Goal: Task Accomplishment & Management: Use online tool/utility

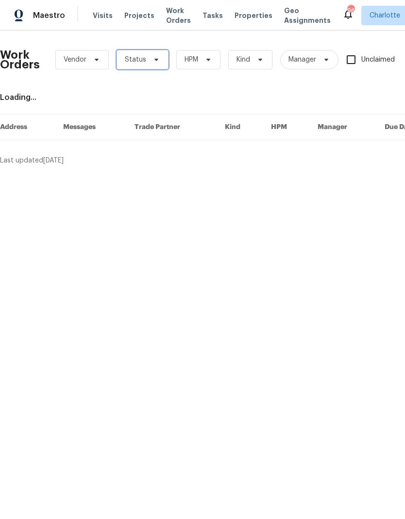
click at [142, 57] on span "Status" at bounding box center [135, 60] width 21 height 10
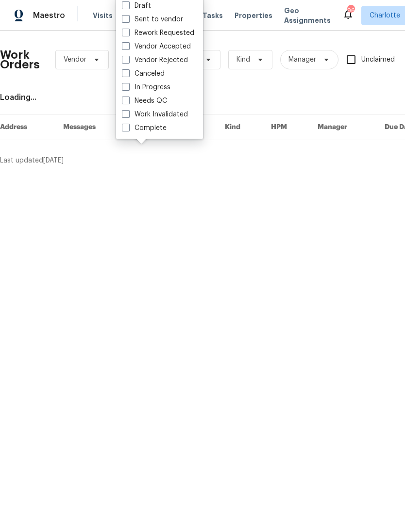
click at [161, 103] on label "Needs QC" at bounding box center [144, 101] width 45 height 10
click at [128, 102] on input "Needs QC" at bounding box center [125, 99] width 6 height 6
checkbox input "true"
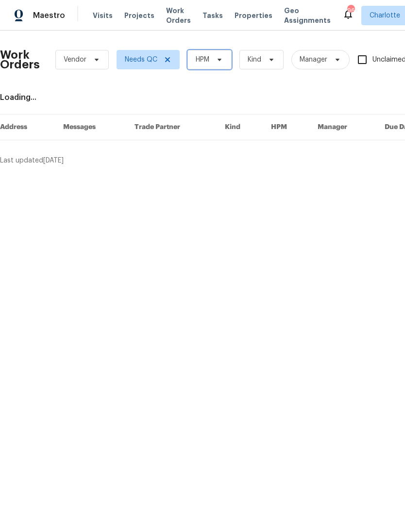
click at [209, 54] on span "HPM" at bounding box center [209, 59] width 44 height 19
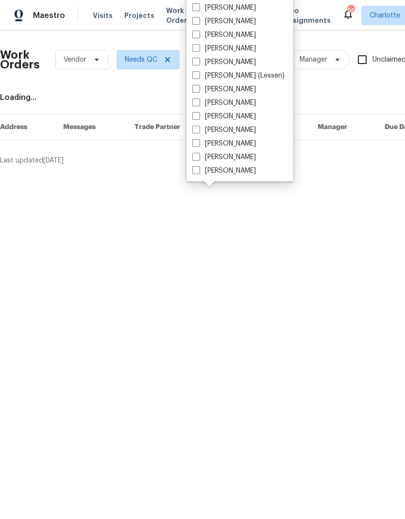
scroll to position [120, 0]
click at [232, 175] on label "[PERSON_NAME]" at bounding box center [224, 171] width 64 height 10
click at [198, 172] on input "[PERSON_NAME]" at bounding box center [195, 169] width 6 height 6
checkbox input "true"
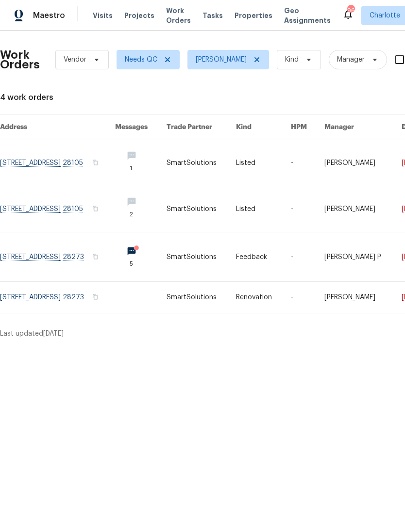
click at [41, 204] on link at bounding box center [57, 209] width 115 height 46
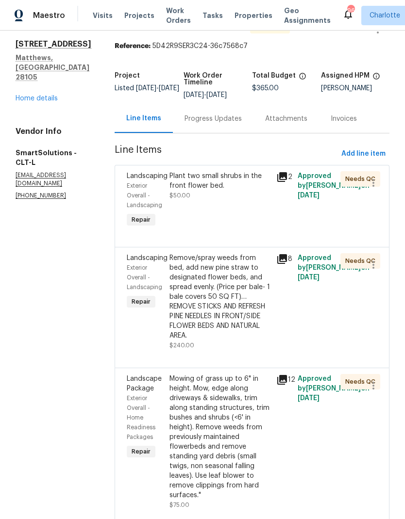
scroll to position [28, 0]
click at [230, 183] on div "Plant two small shrubs in the front flower bed." at bounding box center [219, 181] width 101 height 19
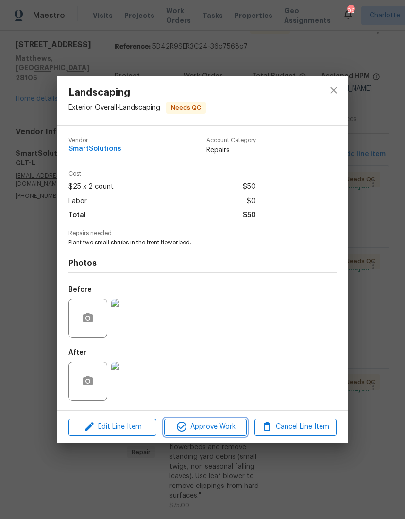
click at [221, 433] on span "Approve Work" at bounding box center [205, 427] width 76 height 12
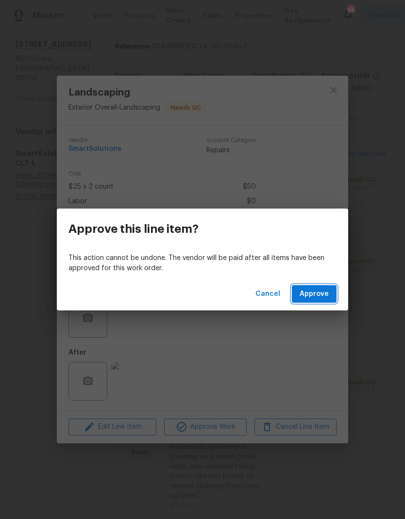
click at [312, 292] on span "Approve" at bounding box center [313, 294] width 29 height 12
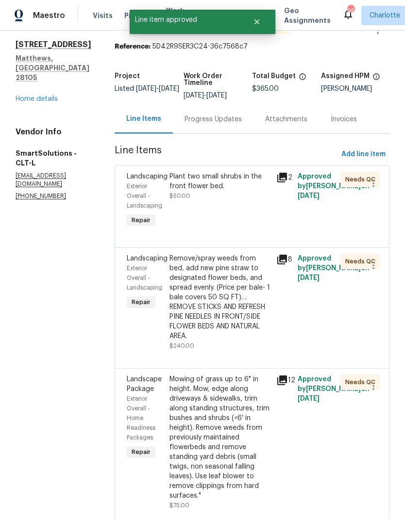
scroll to position [0, 0]
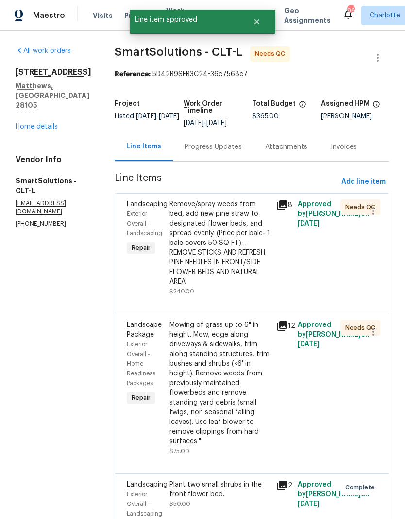
click at [236, 222] on div "Remove/spray weeds from bed, add new pine straw to designated flower beds, and …" at bounding box center [219, 242] width 101 height 87
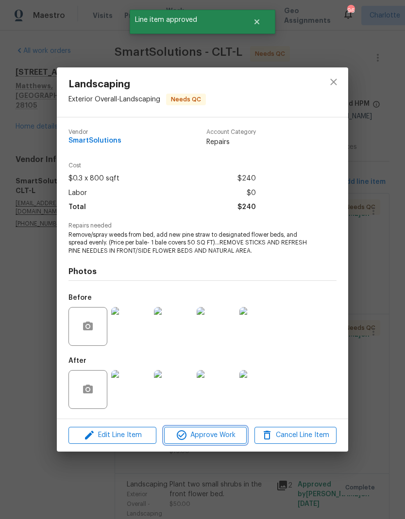
click at [216, 440] on span "Approve Work" at bounding box center [205, 435] width 76 height 12
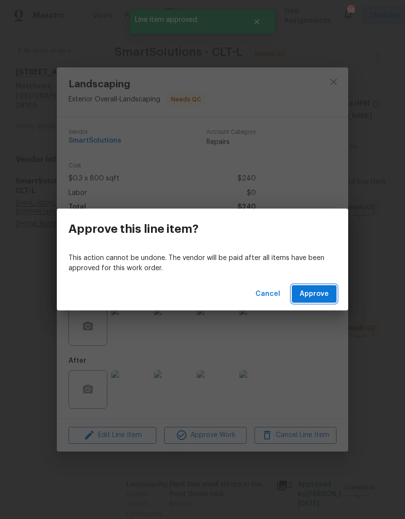
click at [325, 294] on span "Approve" at bounding box center [313, 294] width 29 height 12
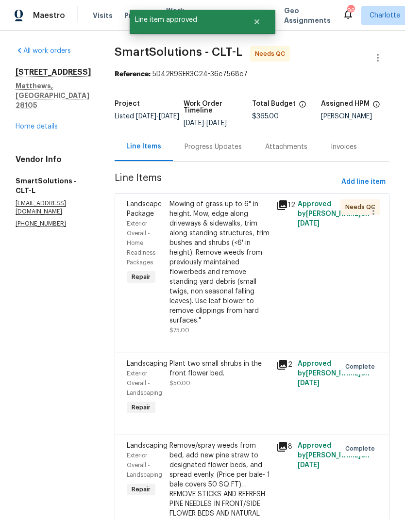
click at [233, 241] on div "Mowing of grass up to 6" in height. Mow, edge along driveways & sidewalks, trim…" at bounding box center [219, 262] width 101 height 126
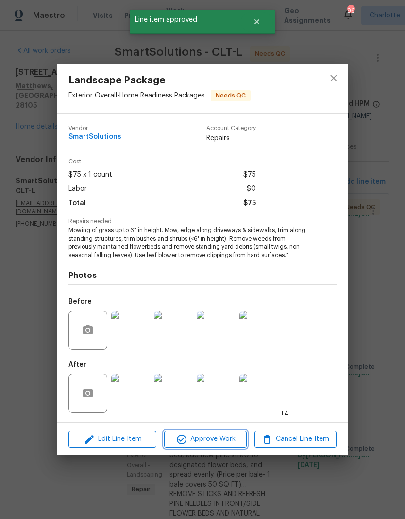
click at [230, 441] on span "Approve Work" at bounding box center [205, 439] width 76 height 12
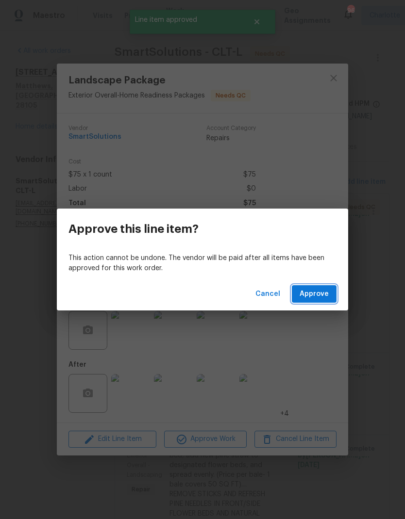
click at [321, 289] on span "Approve" at bounding box center [313, 294] width 29 height 12
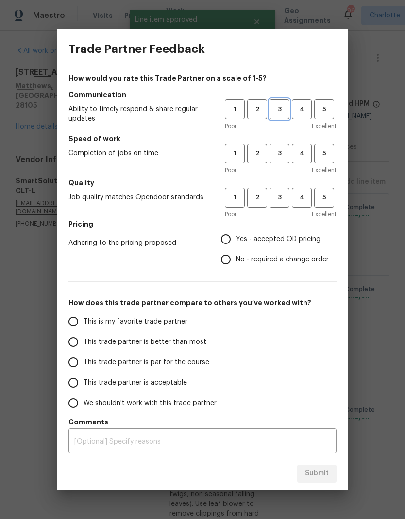
click at [283, 110] on span "3" at bounding box center [279, 109] width 18 height 11
click at [278, 151] on span "3" at bounding box center [279, 153] width 18 height 11
click at [280, 192] on button "3" at bounding box center [279, 198] width 20 height 20
click at [228, 236] on input "Yes - accepted OD pricing" at bounding box center [225, 239] width 20 height 20
radio input "true"
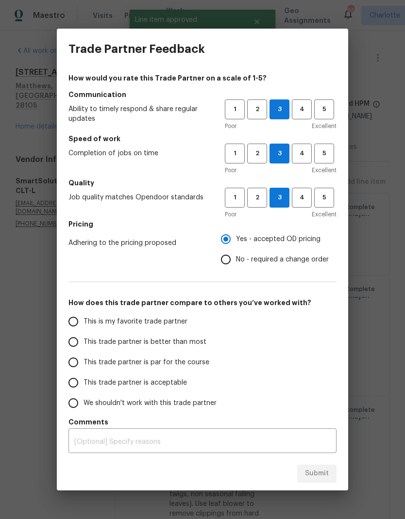
click at [66, 348] on input "This trade partner is better than most" at bounding box center [73, 342] width 20 height 20
click at [322, 472] on span "Submit" at bounding box center [317, 474] width 24 height 12
radio input "true"
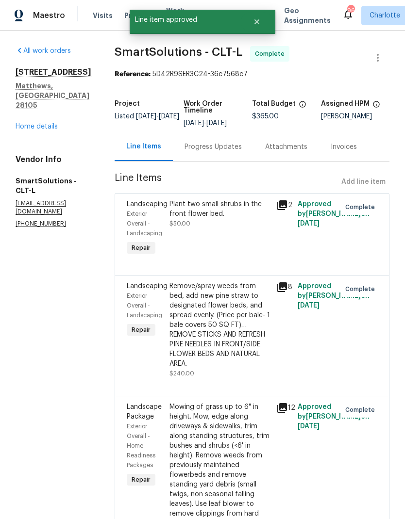
radio input "false"
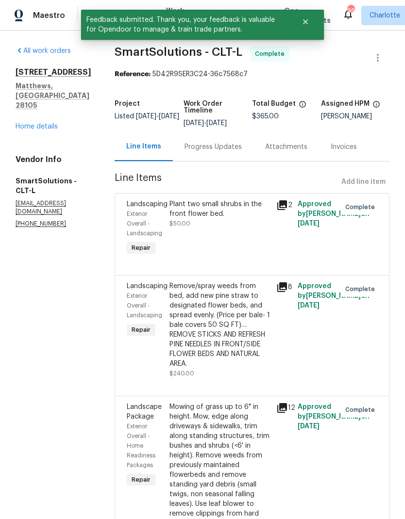
click at [62, 293] on section "All work orders 316 Epperstone Ln Matthews, NC 28105 Home details Vendor Info S…" at bounding box center [54, 307] width 76 height 522
click at [308, 26] on button "Close" at bounding box center [305, 21] width 32 height 19
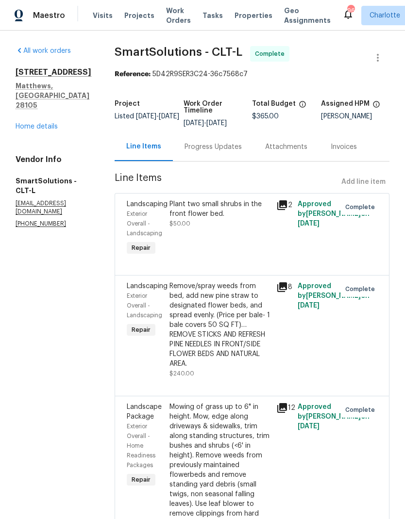
click at [172, 23] on span "Work Orders" at bounding box center [178, 15] width 25 height 19
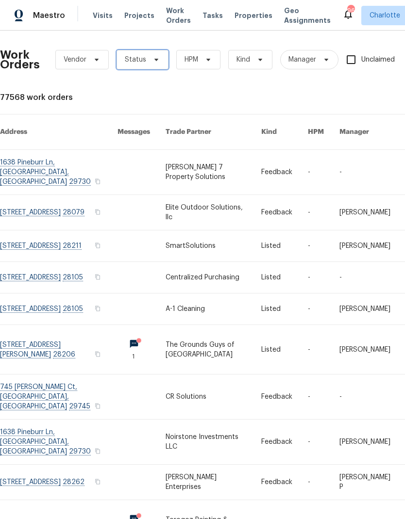
click at [154, 61] on icon at bounding box center [156, 60] width 4 height 2
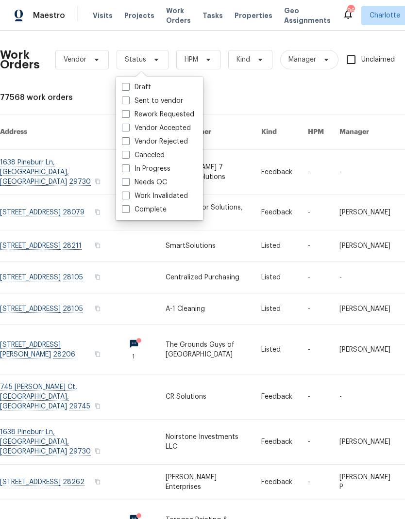
click at [164, 181] on label "Needs QC" at bounding box center [144, 183] width 45 height 10
click at [128, 181] on input "Needs QC" at bounding box center [125, 181] width 6 height 6
checkbox input "true"
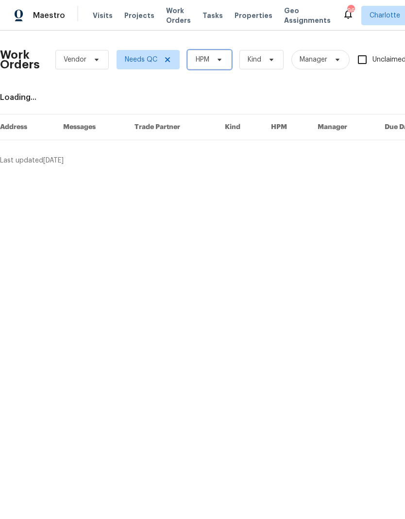
click at [219, 59] on icon at bounding box center [219, 60] width 4 height 2
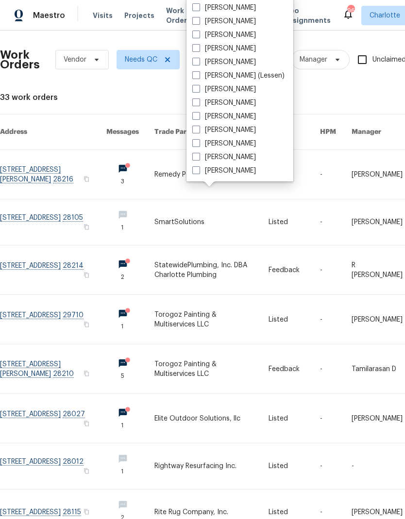
scroll to position [120, 0]
click at [236, 172] on label "[PERSON_NAME]" at bounding box center [224, 171] width 64 height 10
click at [198, 172] on input "[PERSON_NAME]" at bounding box center [195, 169] width 6 height 6
checkbox input "true"
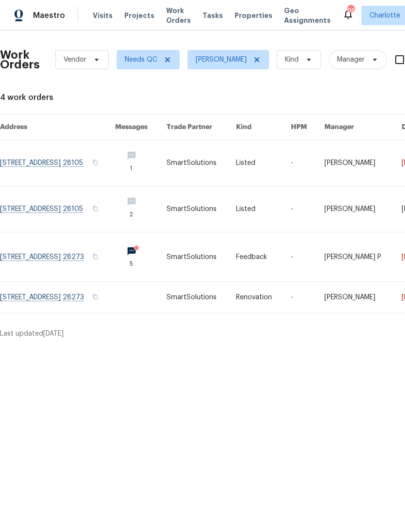
click at [39, 162] on link at bounding box center [57, 163] width 115 height 46
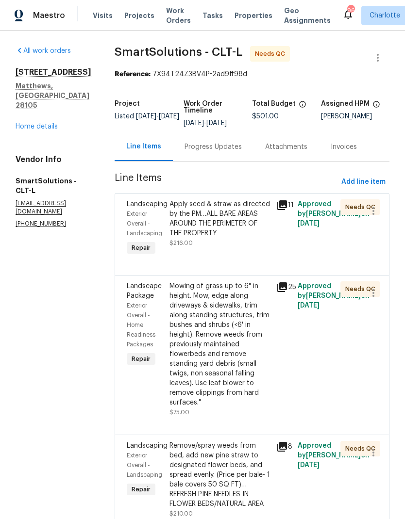
click at [235, 215] on div "Apply seed & straw as directed by the PM…ALL BARE AREAS AROUND THE PERIMETER OF…" at bounding box center [219, 218] width 101 height 39
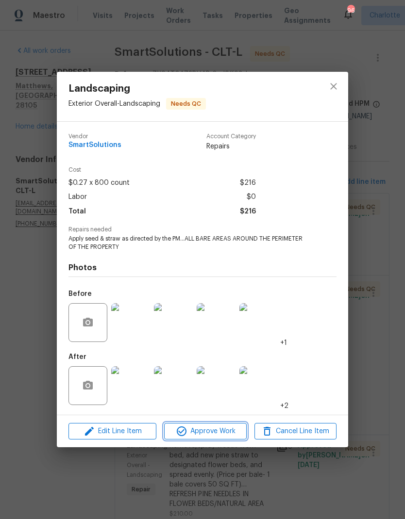
click at [220, 433] on span "Approve Work" at bounding box center [205, 432] width 76 height 12
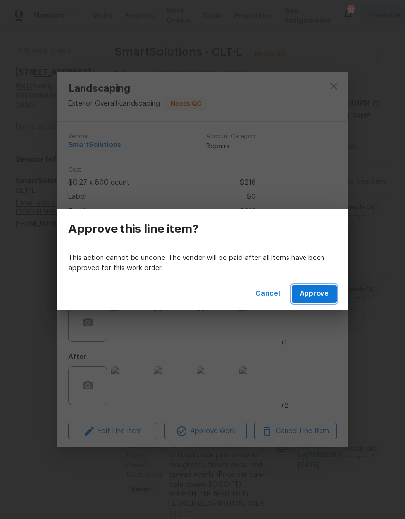
click at [308, 297] on span "Approve" at bounding box center [313, 294] width 29 height 12
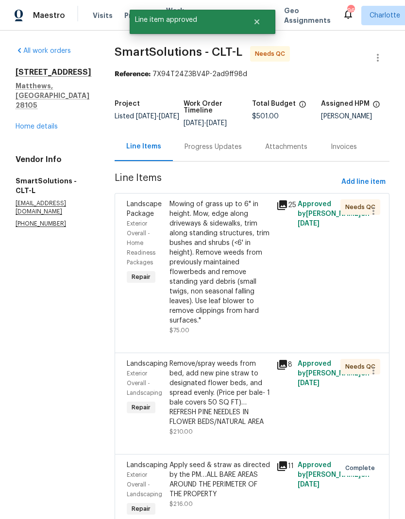
click at [233, 233] on div "Mowing of grass up to 6" in height. Mow, edge along driveways & sidewalks, trim…" at bounding box center [219, 262] width 101 height 126
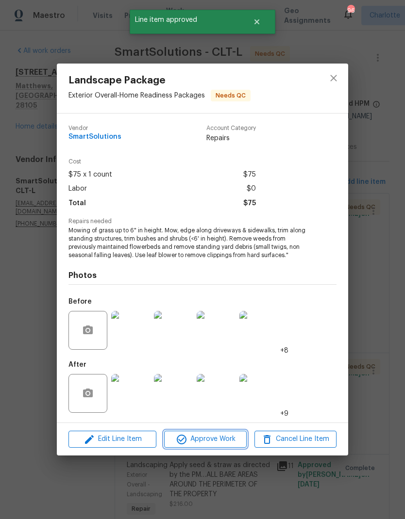
click at [224, 444] on span "Approve Work" at bounding box center [205, 439] width 76 height 12
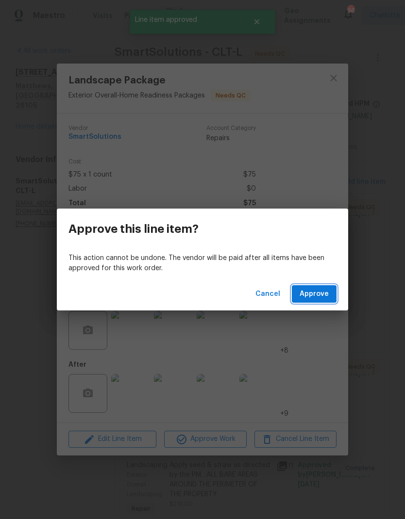
click at [327, 297] on span "Approve" at bounding box center [313, 294] width 29 height 12
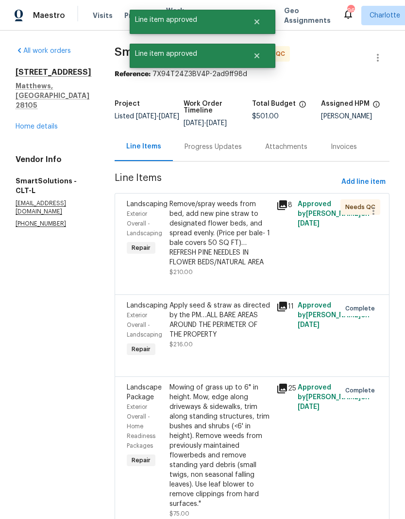
click at [236, 230] on div "Remove/spray weeds from bed, add new pine straw to designated flower beds, and …" at bounding box center [219, 233] width 101 height 68
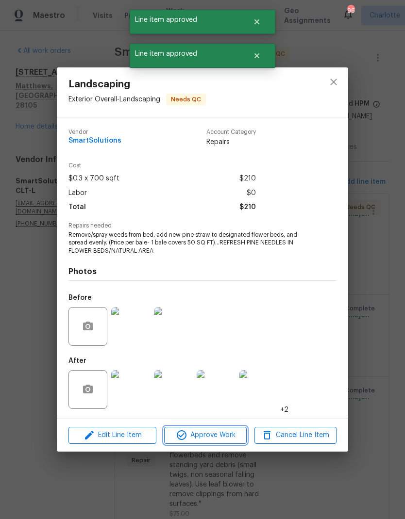
click at [219, 443] on button "Approve Work" at bounding box center [205, 435] width 82 height 17
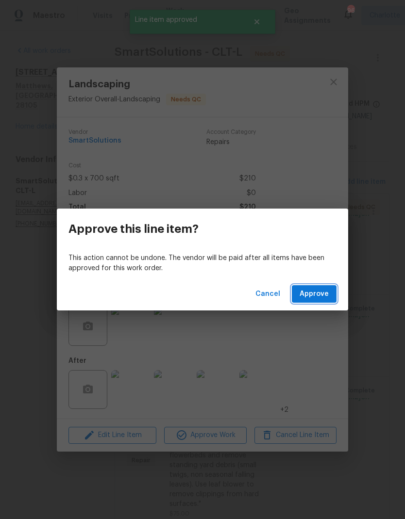
click at [318, 296] on span "Approve" at bounding box center [313, 294] width 29 height 12
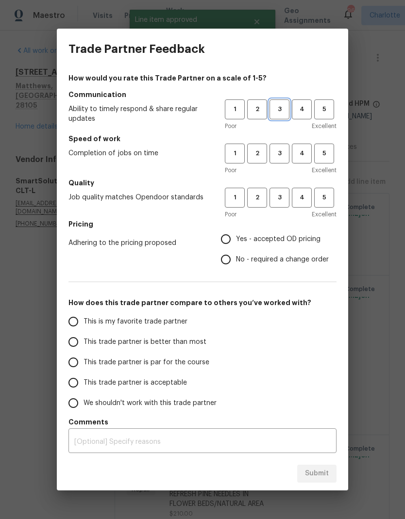
click at [283, 107] on span "3" at bounding box center [279, 109] width 18 height 11
click at [278, 155] on span "3" at bounding box center [279, 153] width 18 height 11
click at [279, 197] on span "3" at bounding box center [279, 197] width 18 height 11
click at [229, 236] on input "Yes - accepted OD pricing" at bounding box center [225, 239] width 20 height 20
radio input "true"
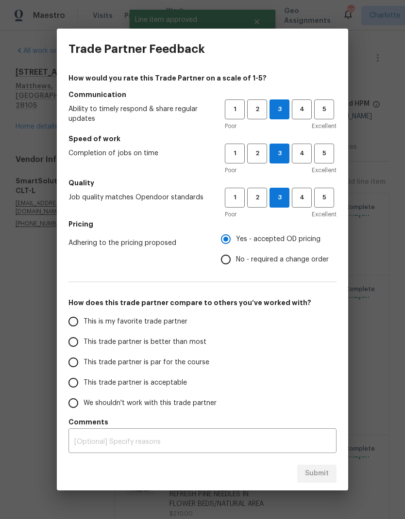
click at [80, 336] on input "This trade partner is better than most" at bounding box center [73, 342] width 20 height 20
click at [321, 474] on span "Submit" at bounding box center [317, 474] width 24 height 12
radio input "true"
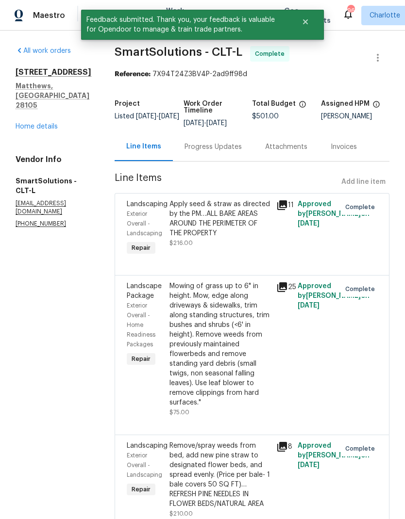
click at [56, 123] on link "Home details" at bounding box center [37, 126] width 42 height 7
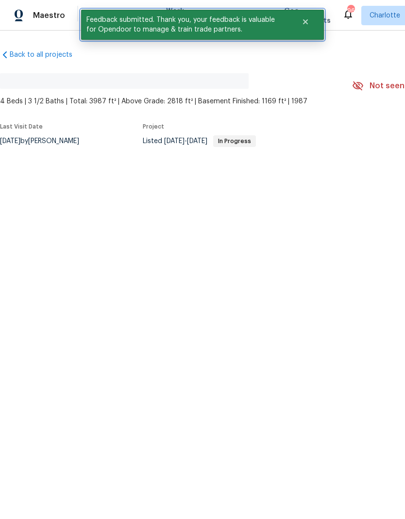
click at [303, 24] on icon "Close" at bounding box center [305, 21] width 5 height 5
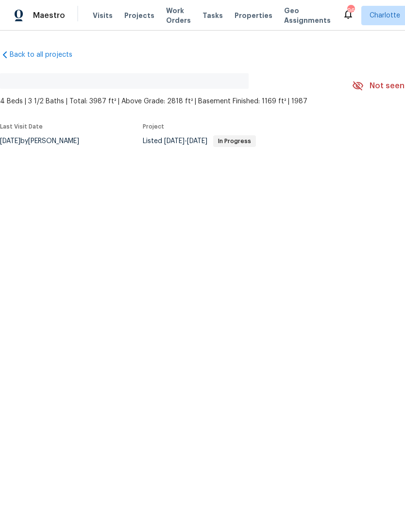
click at [166, 22] on span "Work Orders" at bounding box center [178, 15] width 25 height 19
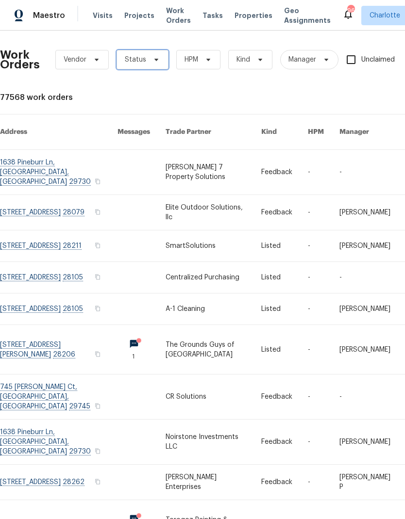
click at [149, 59] on span at bounding box center [154, 60] width 11 height 8
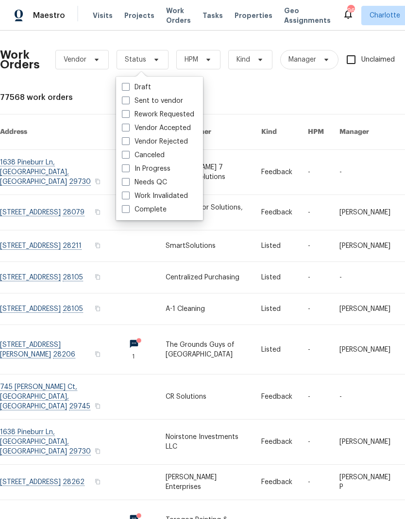
click at [156, 184] on label "Needs QC" at bounding box center [144, 183] width 45 height 10
click at [128, 184] on input "Needs QC" at bounding box center [125, 181] width 6 height 6
checkbox input "true"
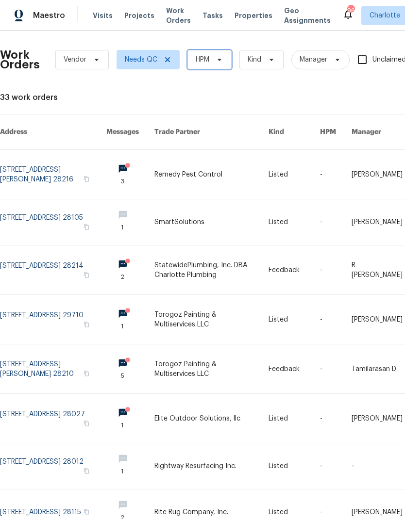
click at [209, 62] on span "HPM" at bounding box center [203, 60] width 14 height 10
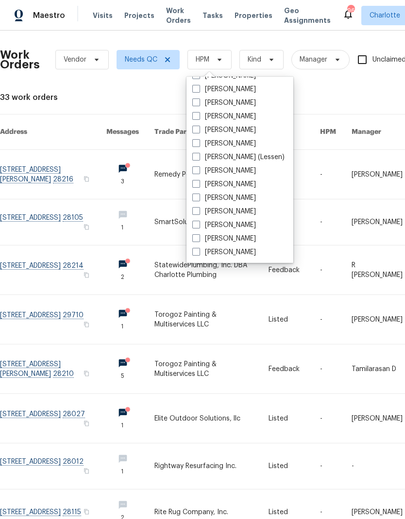
scroll to position [120, 0]
click at [232, 256] on label "[PERSON_NAME]" at bounding box center [224, 252] width 64 height 10
click at [198, 254] on input "[PERSON_NAME]" at bounding box center [195, 250] width 6 height 6
checkbox input "true"
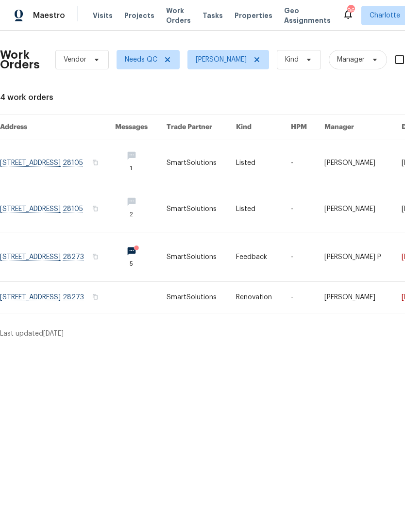
click at [49, 265] on link at bounding box center [57, 256] width 115 height 49
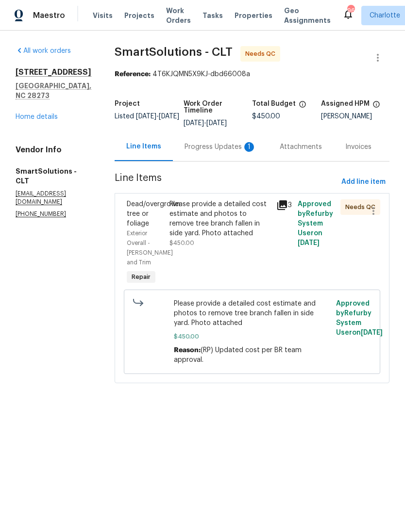
click at [232, 143] on div "Progress Updates 1" at bounding box center [220, 147] width 72 height 10
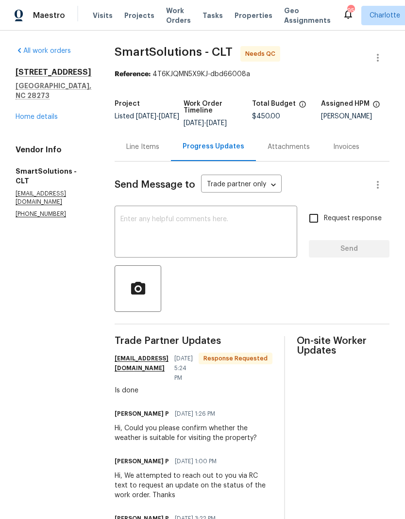
click at [168, 146] on div "Line Items" at bounding box center [143, 146] width 56 height 29
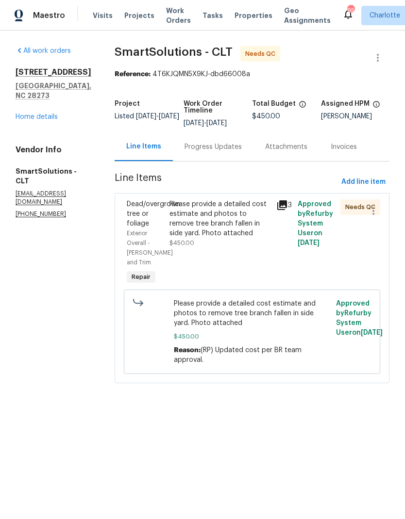
click at [251, 210] on div "Please provide a detailed cost estimate and photos to remove tree branch fallen…" at bounding box center [219, 218] width 101 height 39
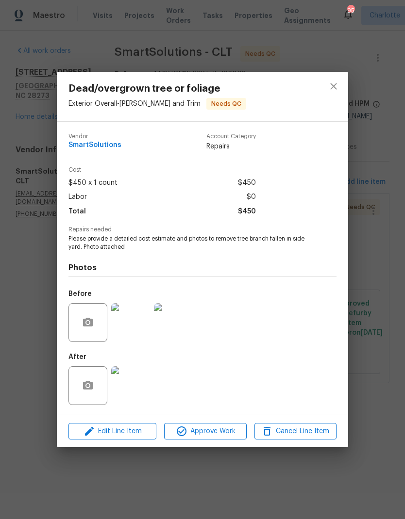
click at [137, 393] on img at bounding box center [130, 385] width 39 height 39
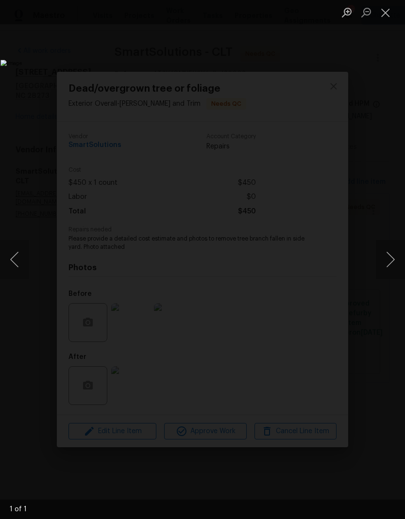
click at [383, 20] on button "Close lightbox" at bounding box center [385, 12] width 19 height 17
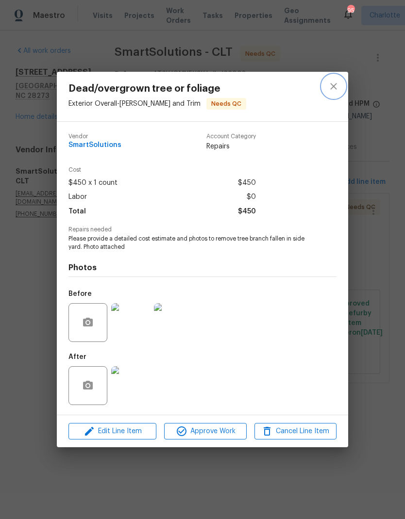
click at [327, 87] on button "close" at bounding box center [333, 86] width 23 height 23
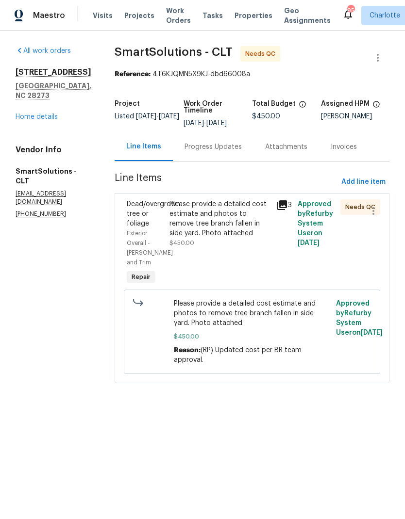
click at [166, 17] on span "Work Orders" at bounding box center [178, 15] width 25 height 19
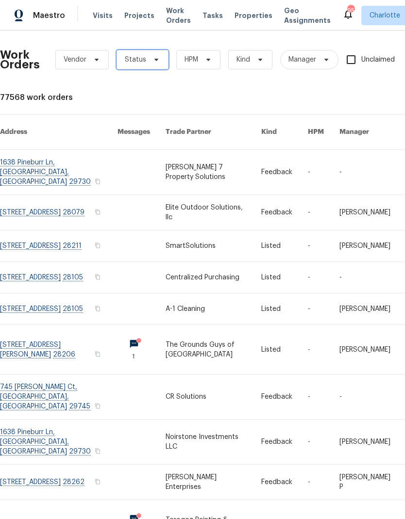
click at [153, 64] on span "Status" at bounding box center [142, 59] width 52 height 19
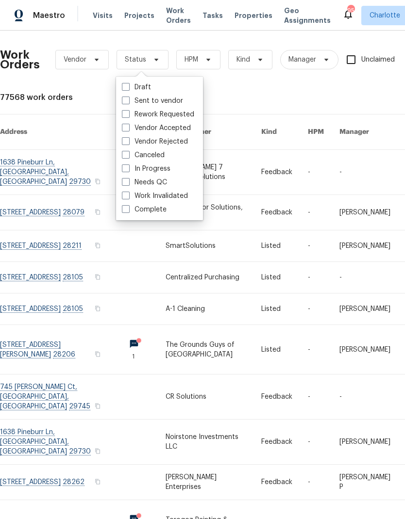
click at [158, 183] on label "Needs QC" at bounding box center [144, 183] width 45 height 10
click at [128, 183] on input "Needs QC" at bounding box center [125, 181] width 6 height 6
checkbox input "true"
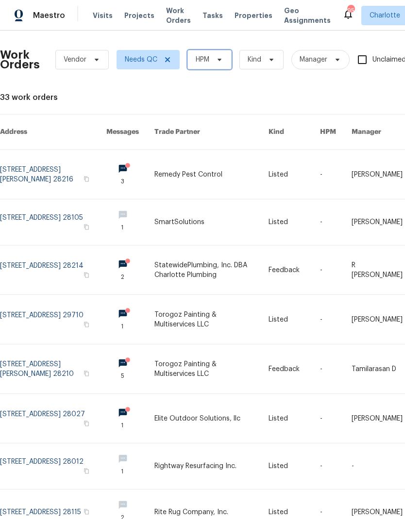
click at [213, 61] on span at bounding box center [218, 60] width 11 height 8
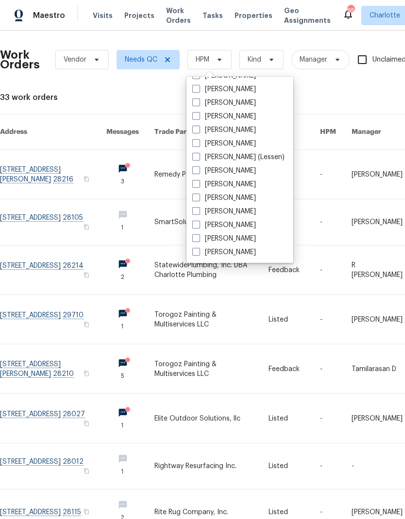
scroll to position [120, 0]
click at [237, 257] on label "[PERSON_NAME]" at bounding box center [224, 252] width 64 height 10
click at [198, 254] on input "[PERSON_NAME]" at bounding box center [195, 250] width 6 height 6
checkbox input "true"
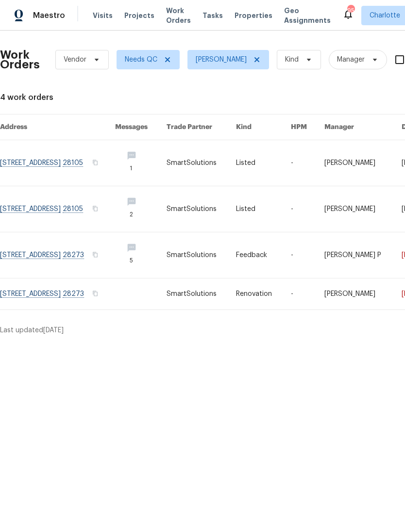
click at [111, 299] on link at bounding box center [57, 294] width 115 height 31
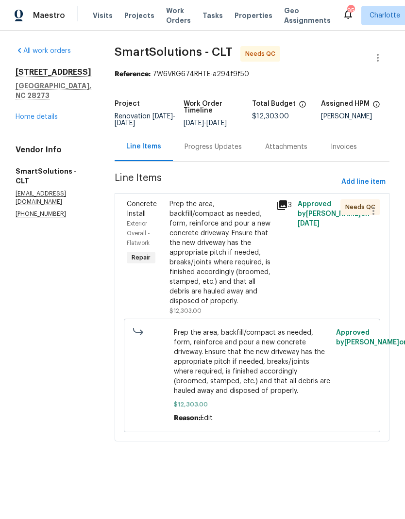
click at [231, 230] on div "Prep the area, backfill/compact as needed, form, reinforce and pour a new concr…" at bounding box center [219, 252] width 101 height 107
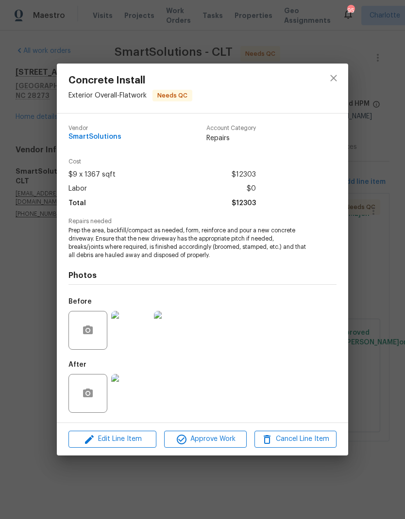
click at [133, 405] on img at bounding box center [130, 393] width 39 height 39
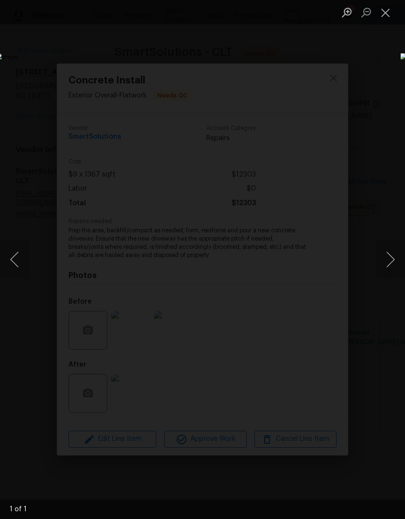
click at [381, 17] on button "Close lightbox" at bounding box center [385, 12] width 19 height 17
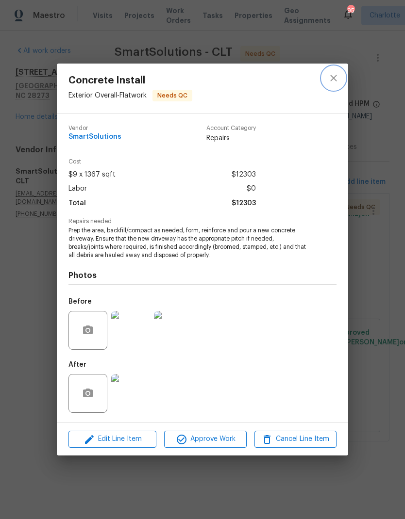
click at [334, 81] on icon "close" at bounding box center [334, 78] width 12 height 12
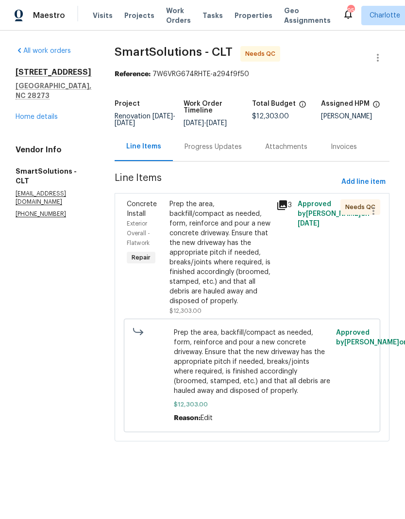
click at [232, 152] on div "Progress Updates" at bounding box center [212, 147] width 57 height 10
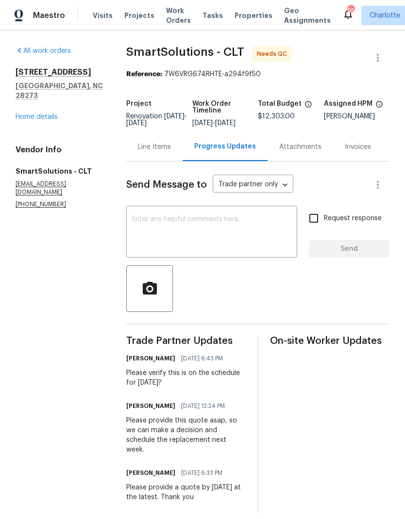
click at [224, 231] on textarea at bounding box center [211, 233] width 159 height 34
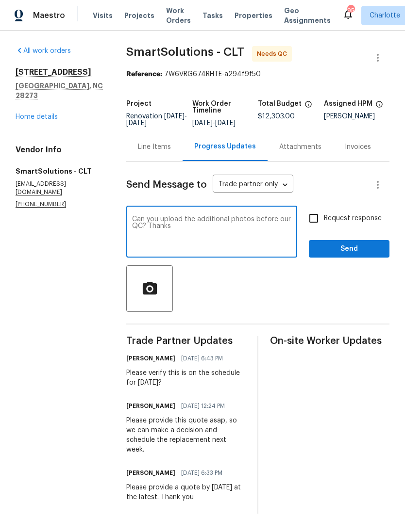
click at [282, 225] on textarea "Can you upload the additional photos before our QC? Thanks" at bounding box center [211, 233] width 159 height 34
click at [283, 226] on textarea "Can you upload the additional photos before our QC? Thanks" at bounding box center [211, 233] width 159 height 34
click at [282, 226] on textarea "Can you upload the additional photos before our QC? Thanks" at bounding box center [211, 233] width 159 height 34
type textarea "Can you upload the additional photos before I QC? Thanks"
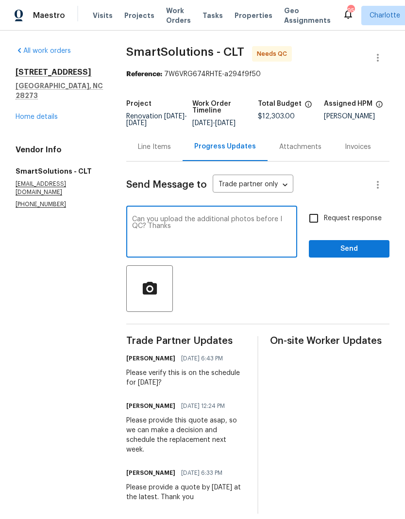
click at [318, 228] on input "Request response" at bounding box center [313, 218] width 20 height 20
checkbox input "true"
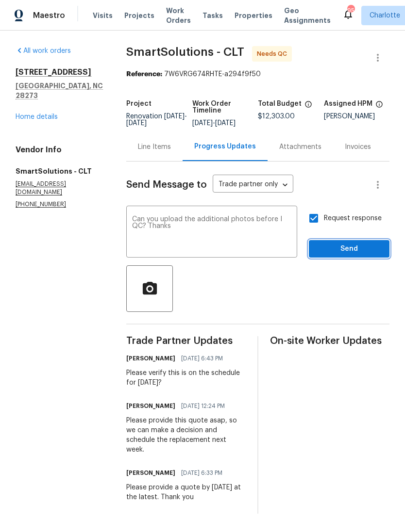
click at [348, 255] on span "Send" at bounding box center [348, 249] width 65 height 12
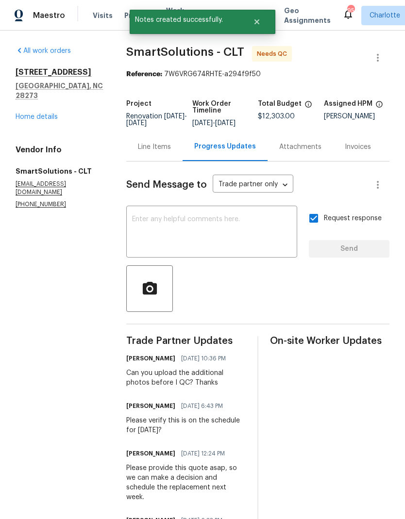
click at [49, 14] on span "Maestro" at bounding box center [49, 16] width 32 height 10
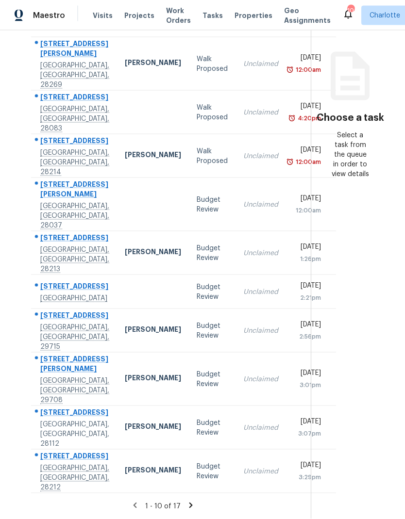
scroll to position [39, 0]
click at [190, 502] on icon at bounding box center [190, 505] width 9 height 9
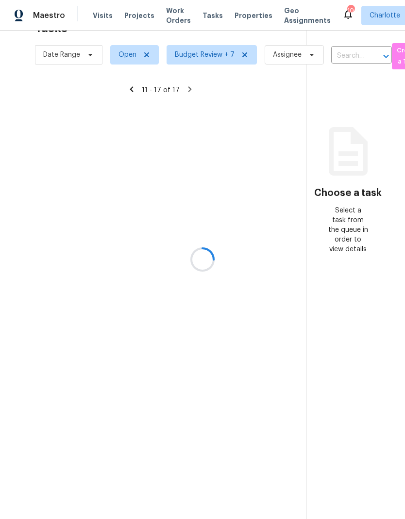
scroll to position [31, 0]
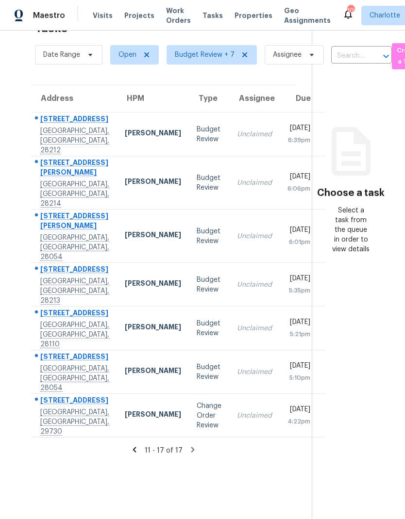
click at [133, 452] on icon at bounding box center [134, 449] width 3 height 5
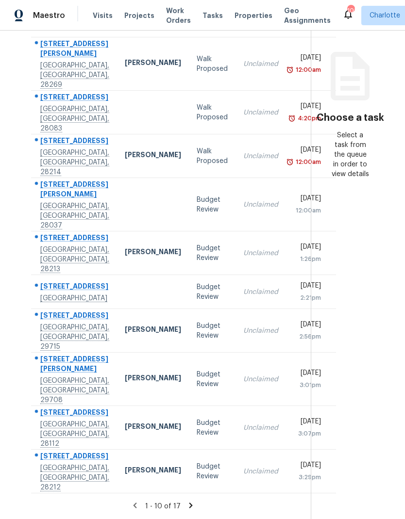
scroll to position [118, 0]
click at [373, 394] on section "Choose a task Select a task from the queue in order to view details" at bounding box center [350, 222] width 79 height 594
click at [190, 502] on icon at bounding box center [190, 505] width 9 height 9
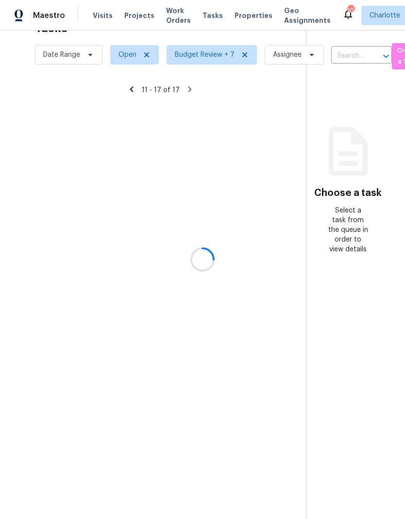
scroll to position [31, 0]
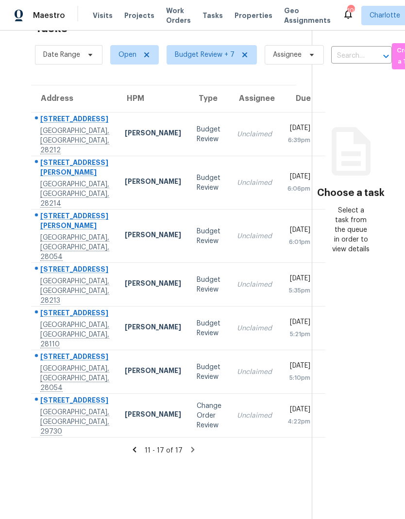
click at [130, 454] on icon at bounding box center [134, 449] width 9 height 9
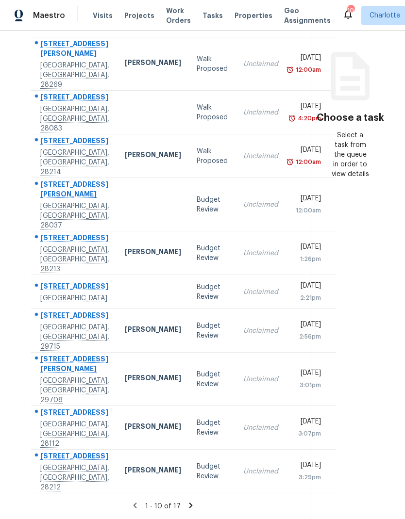
scroll to position [118, 0]
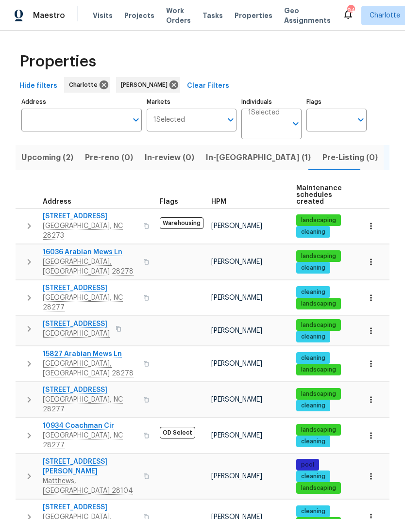
click at [214, 159] on span "In-reno (1)" at bounding box center [258, 158] width 105 height 14
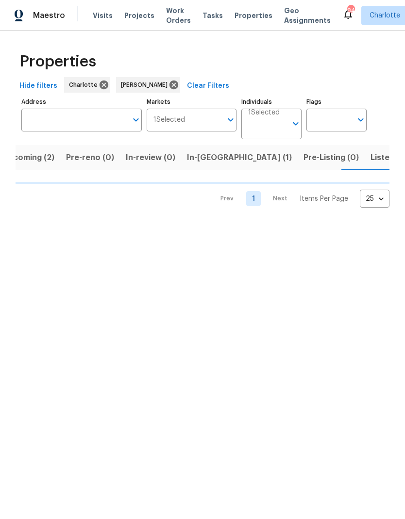
scroll to position [0, 19]
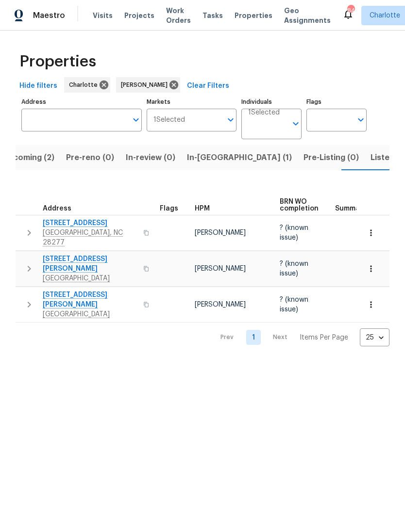
click at [209, 160] on span "In-reno (1)" at bounding box center [239, 158] width 105 height 14
